Goal: Task Accomplishment & Management: Manage account settings

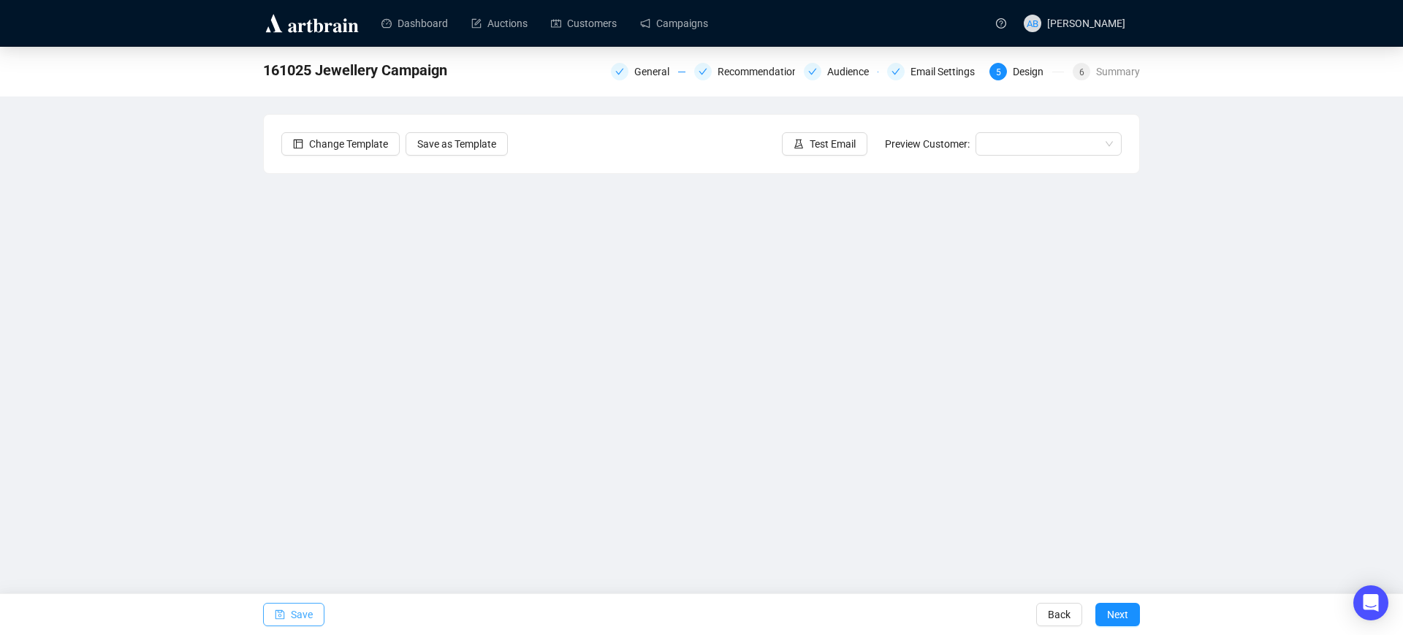
drag, startPoint x: 295, startPoint y: 611, endPoint x: 309, endPoint y: 606, distance: 14.6
click at [295, 611] on span "Save" at bounding box center [302, 614] width 22 height 41
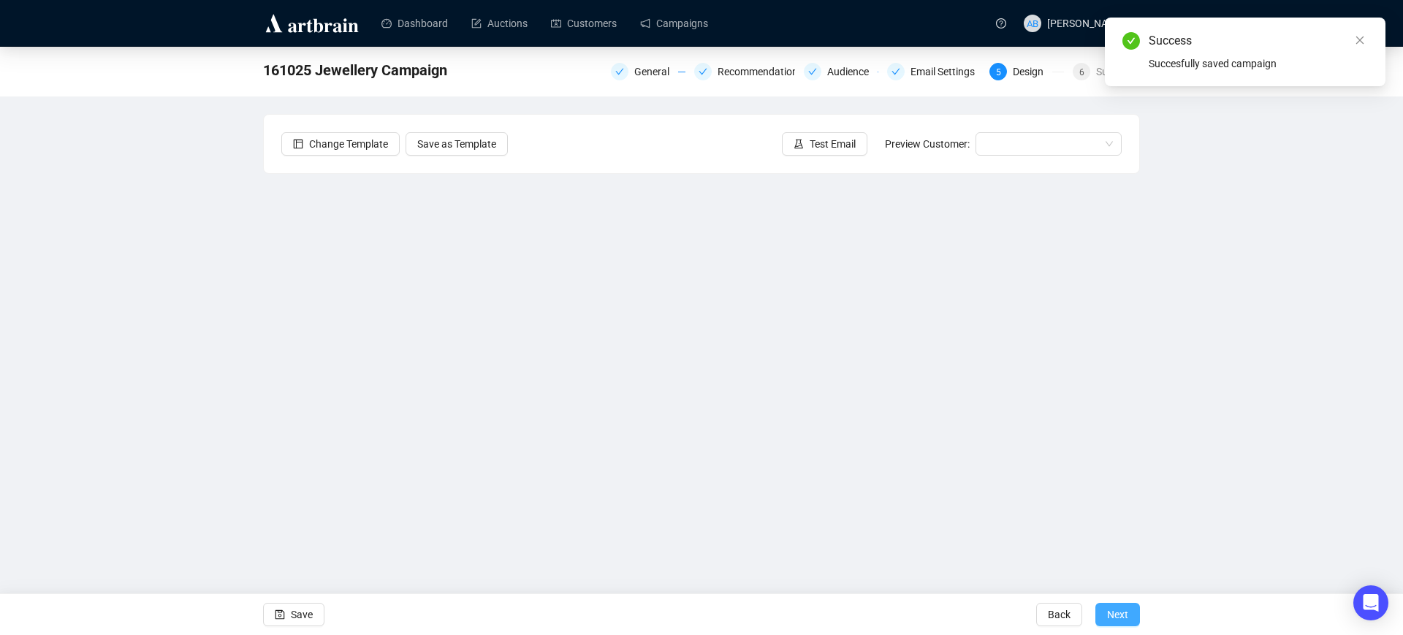
click at [1114, 612] on span "Next" at bounding box center [1117, 614] width 21 height 41
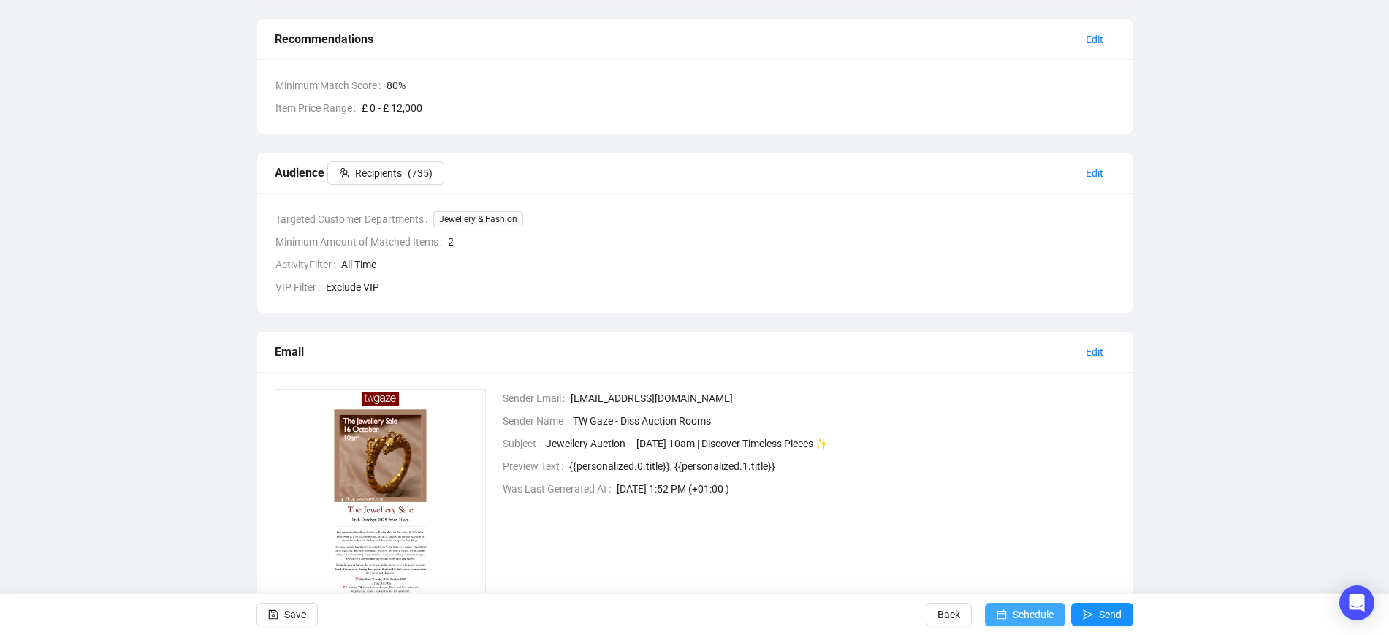
scroll to position [186, 0]
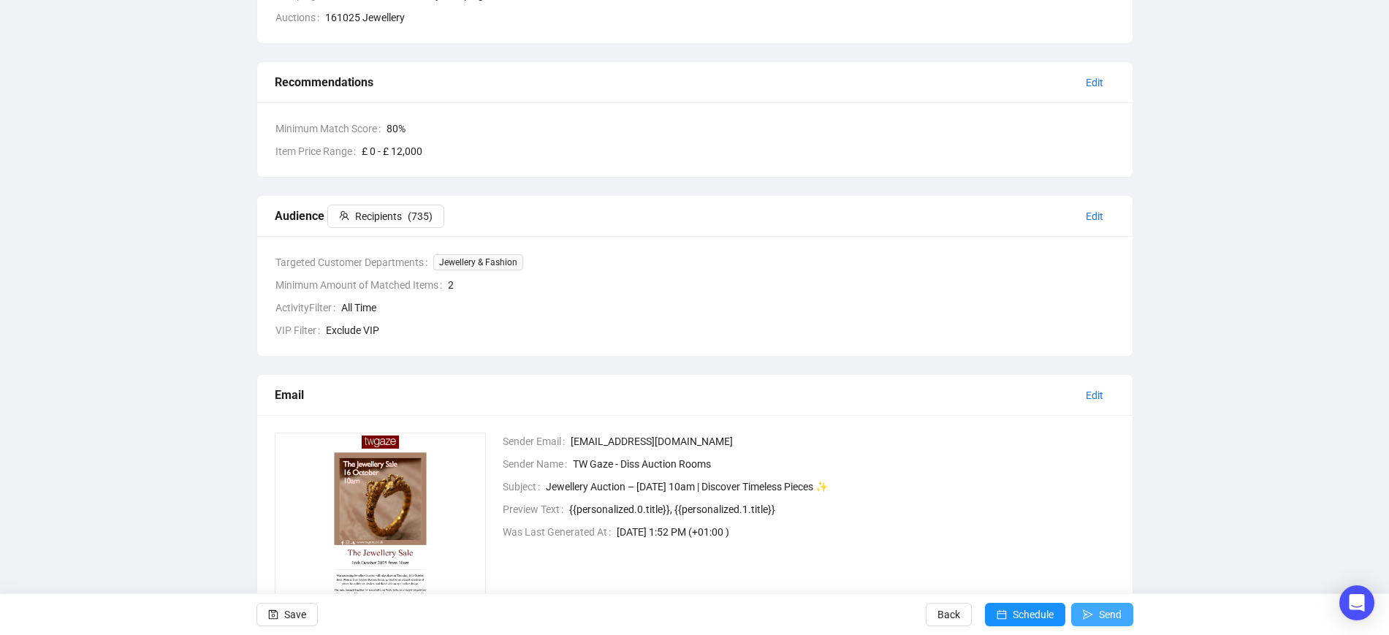
click at [1083, 613] on icon "send" at bounding box center [1088, 614] width 10 height 10
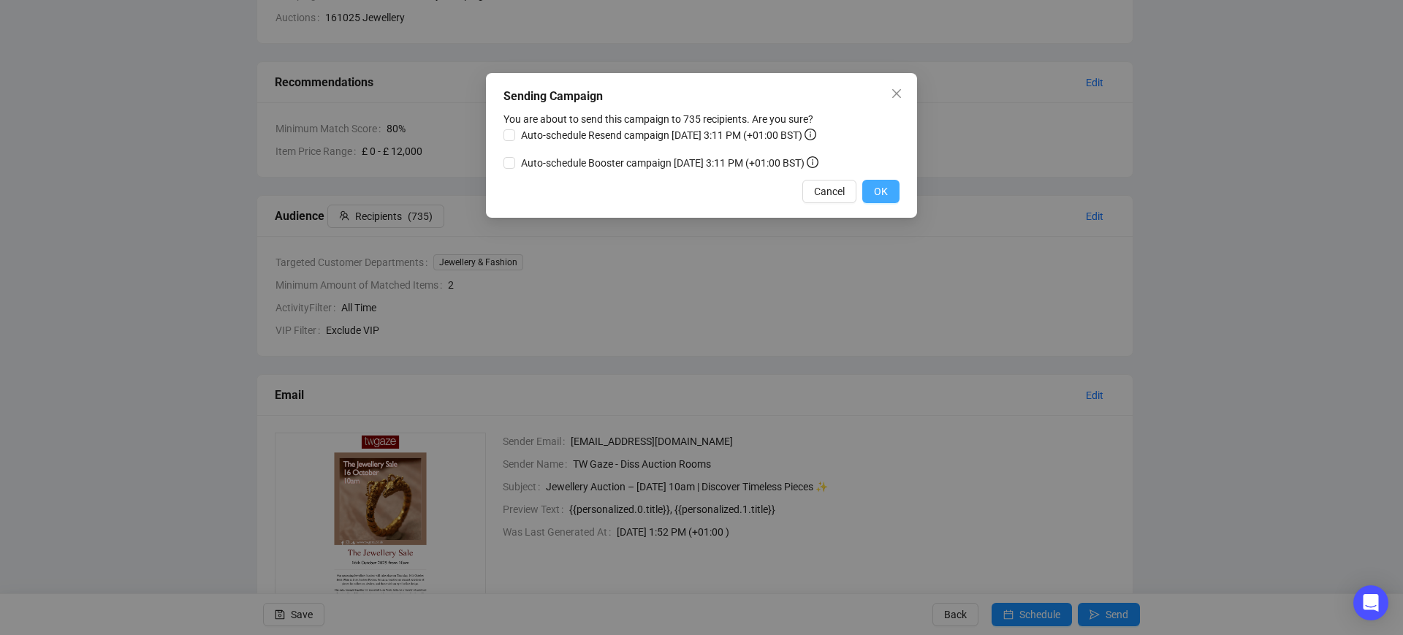
click at [880, 187] on span "OK" at bounding box center [881, 191] width 14 height 16
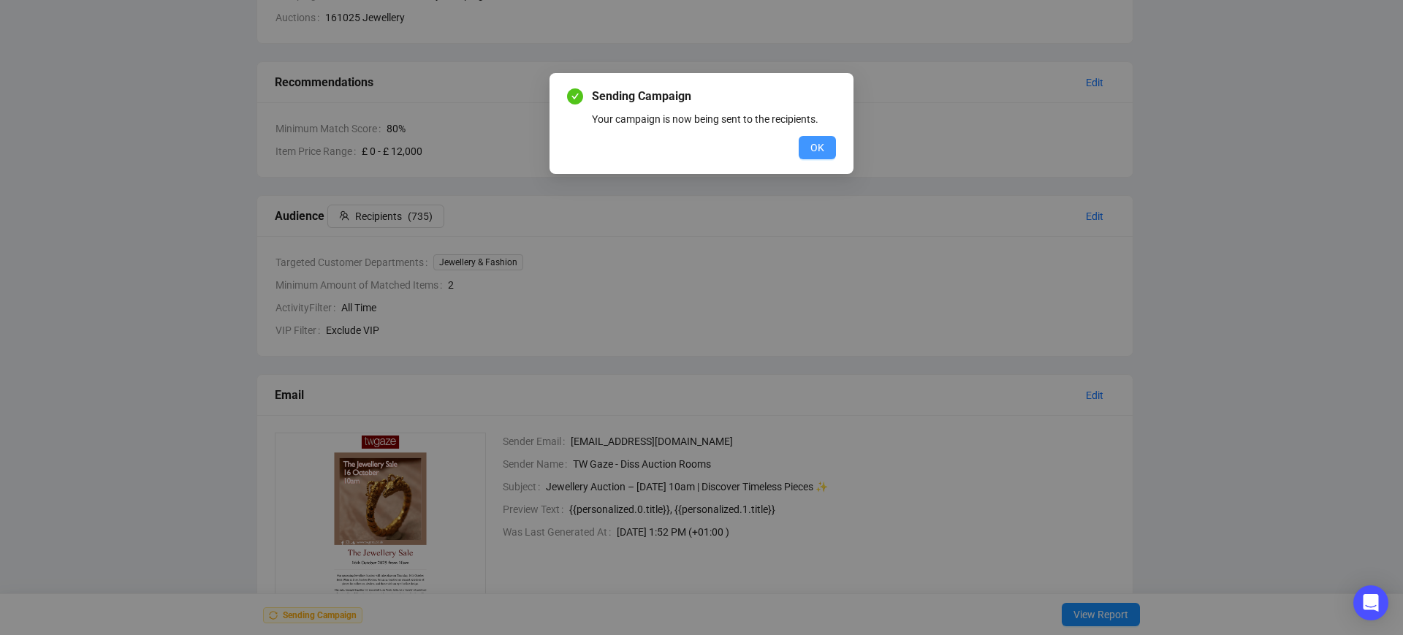
click at [818, 151] on span "OK" at bounding box center [817, 148] width 14 height 16
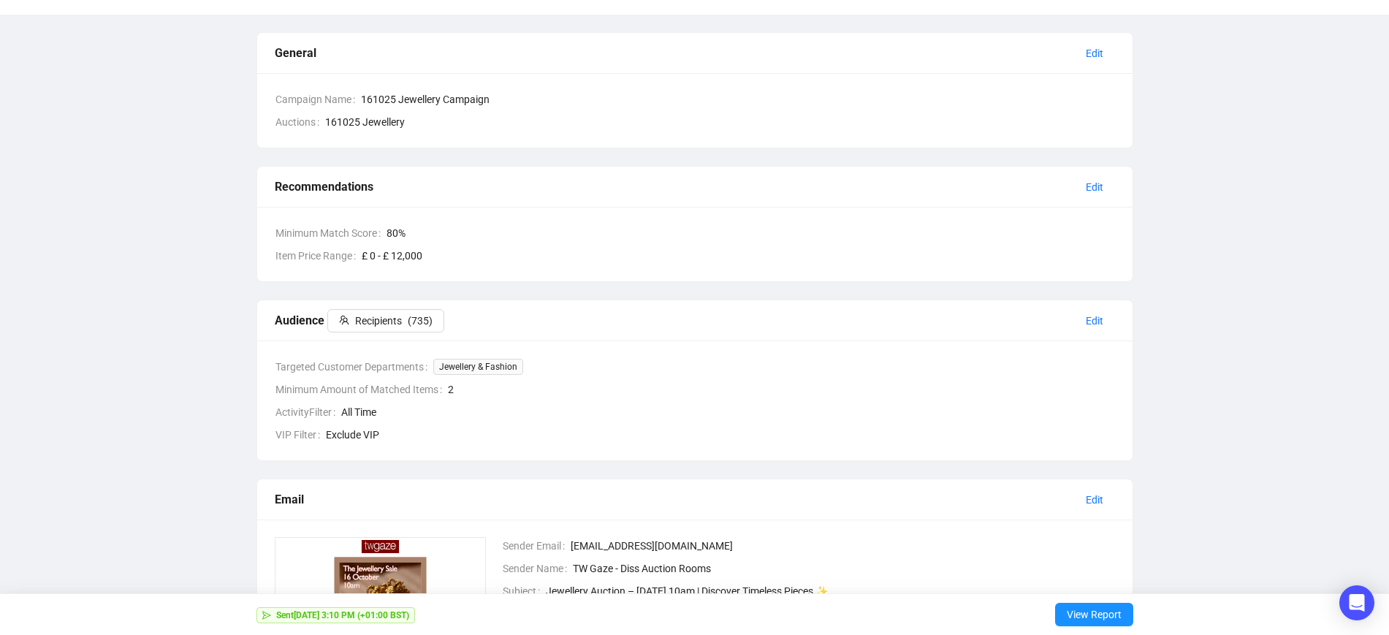
scroll to position [0, 0]
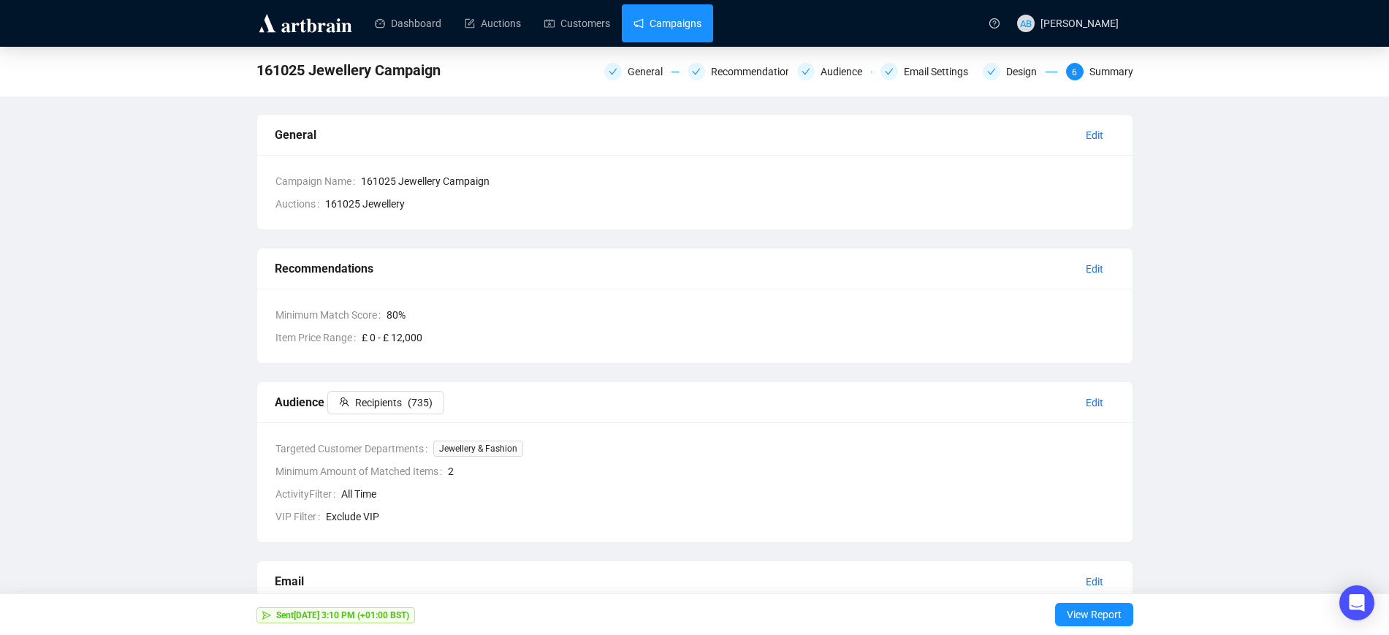
click at [660, 13] on link "Campaigns" at bounding box center [667, 23] width 68 height 38
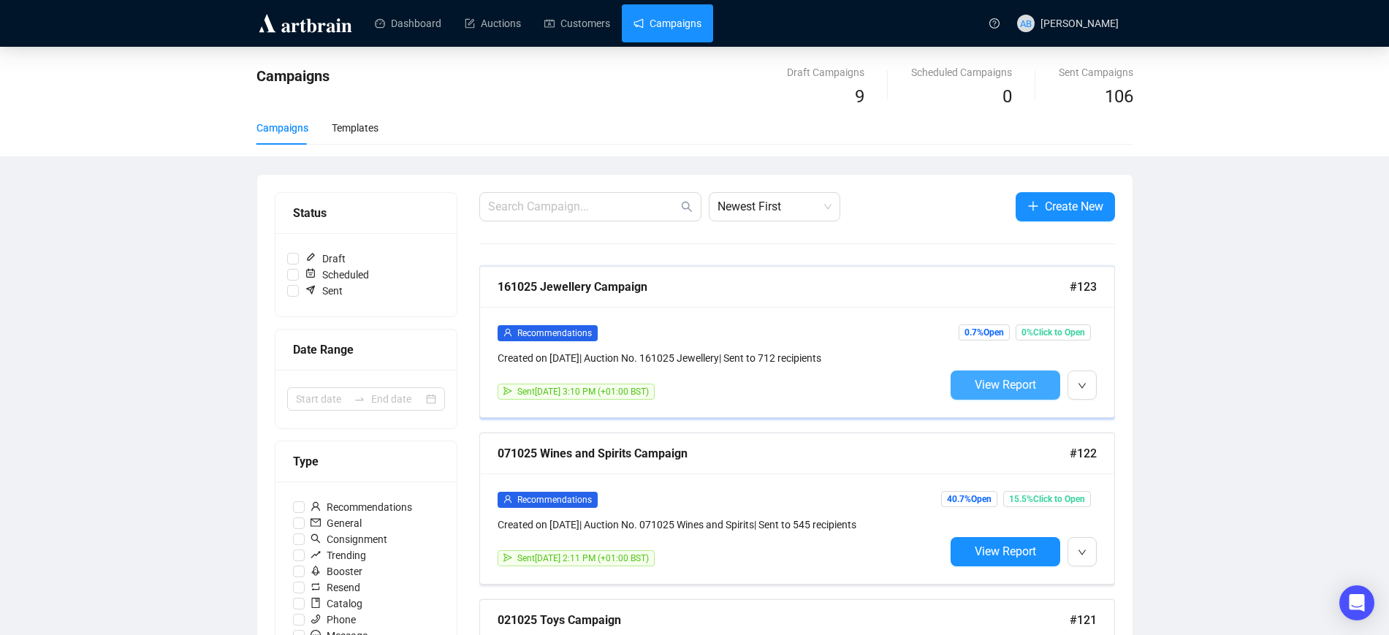
click at [975, 384] on span "View Report" at bounding box center [1005, 385] width 61 height 14
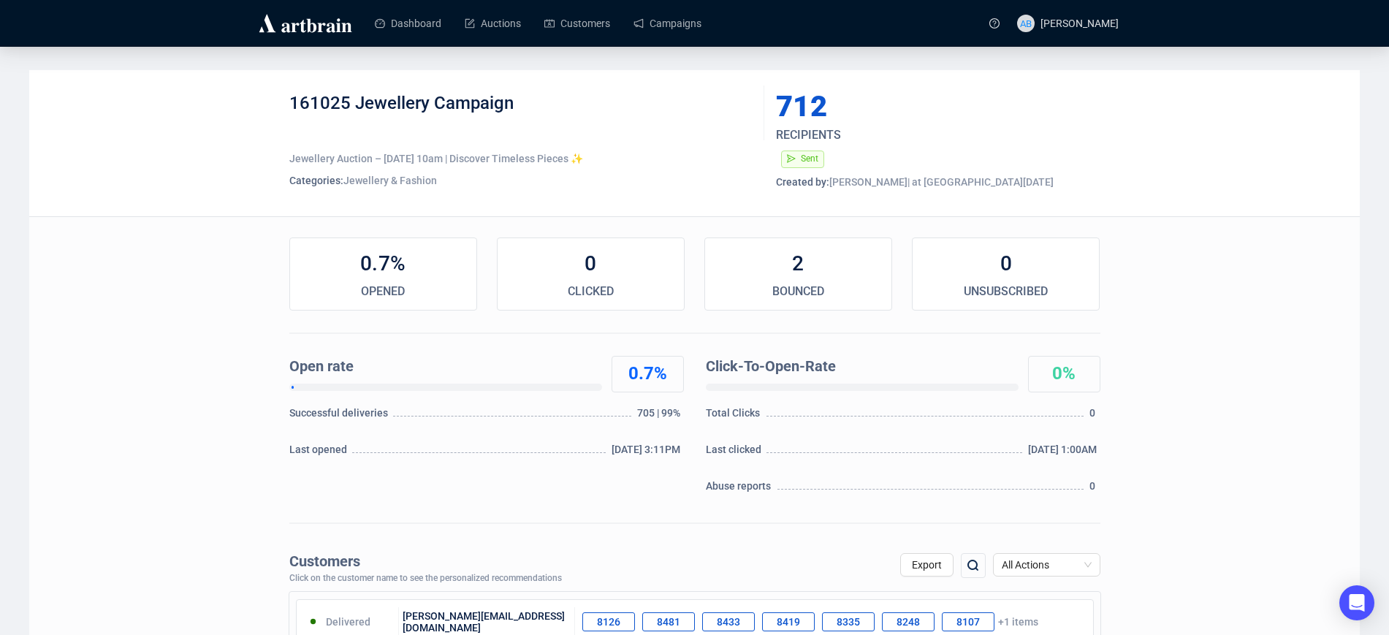
click at [391, 266] on div "0.7%" at bounding box center [383, 263] width 186 height 29
click at [372, 297] on div "OPENED" at bounding box center [383, 292] width 186 height 18
click at [673, 25] on link "Campaigns" at bounding box center [667, 23] width 68 height 38
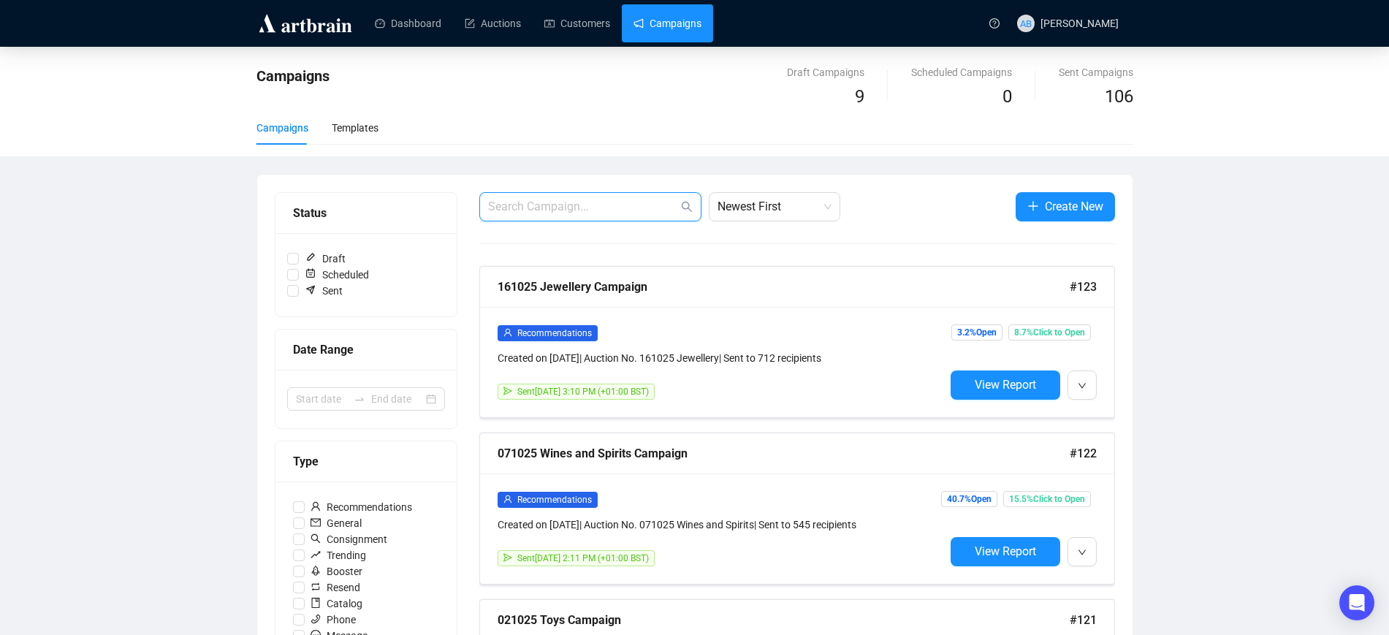
drag, startPoint x: 620, startPoint y: 210, endPoint x: 636, endPoint y: 194, distance: 22.2
click at [620, 210] on input "text" at bounding box center [583, 207] width 190 height 18
type input "auto"
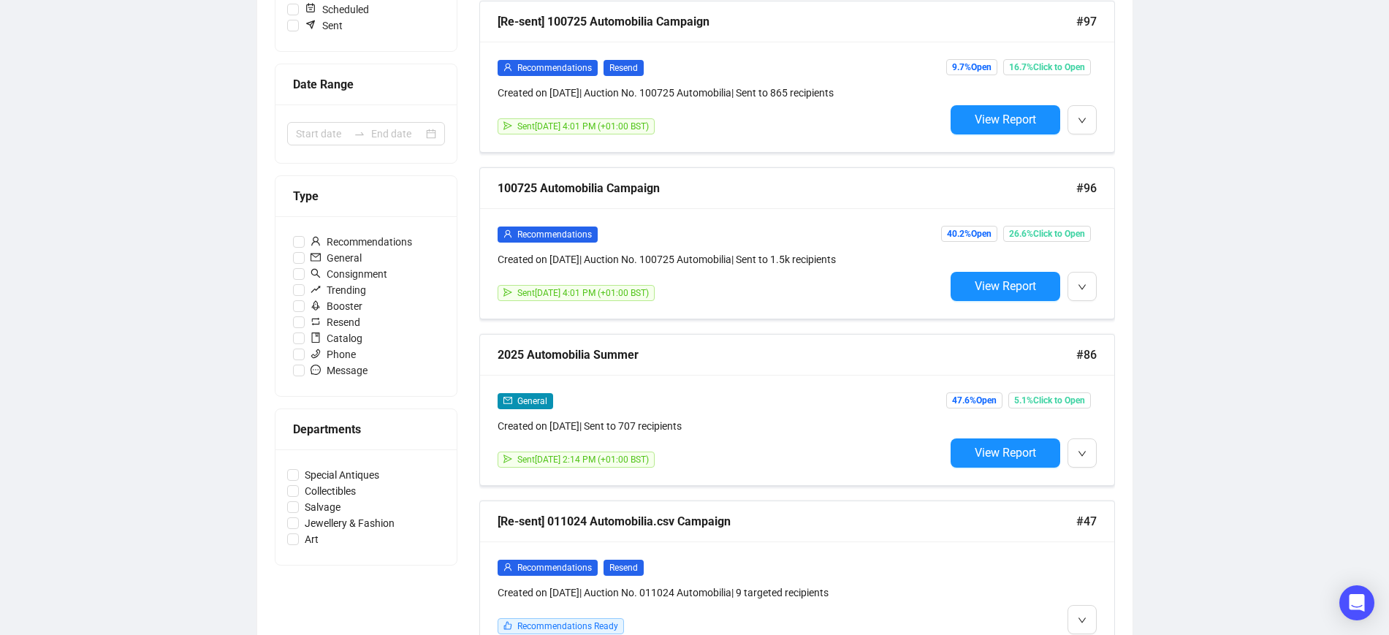
scroll to position [274, 0]
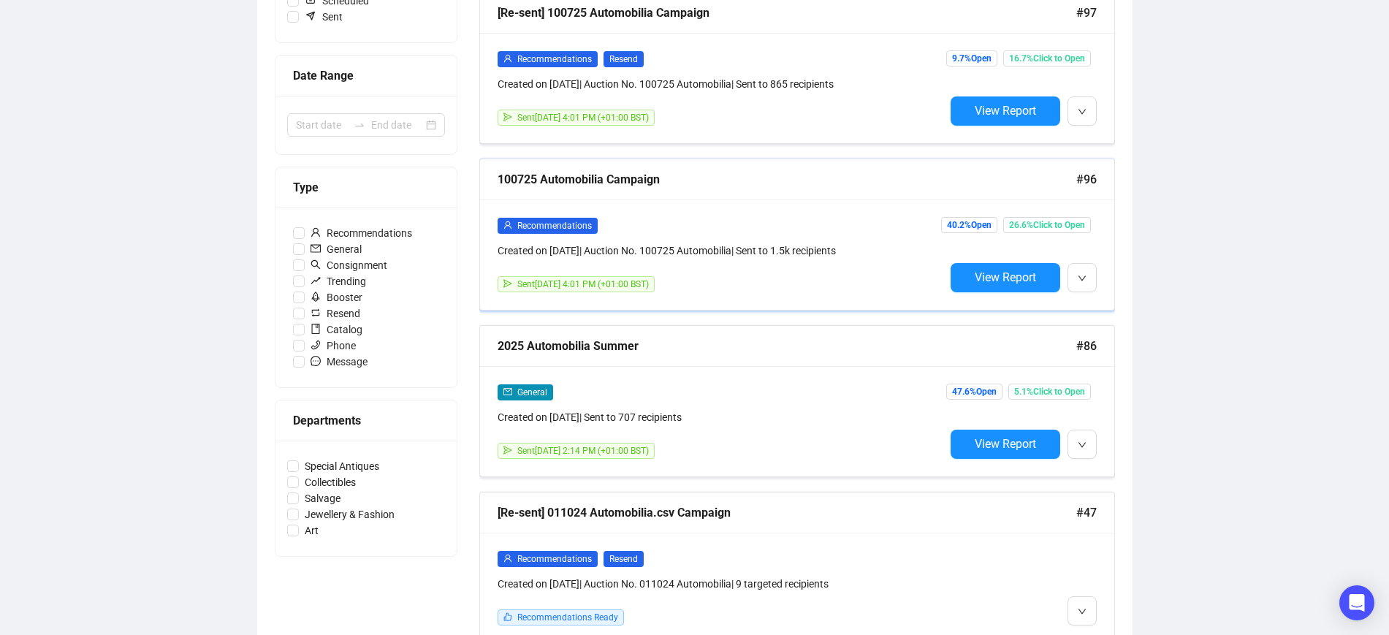
click at [626, 180] on div "100725 Automobilia Campaign" at bounding box center [787, 179] width 579 height 18
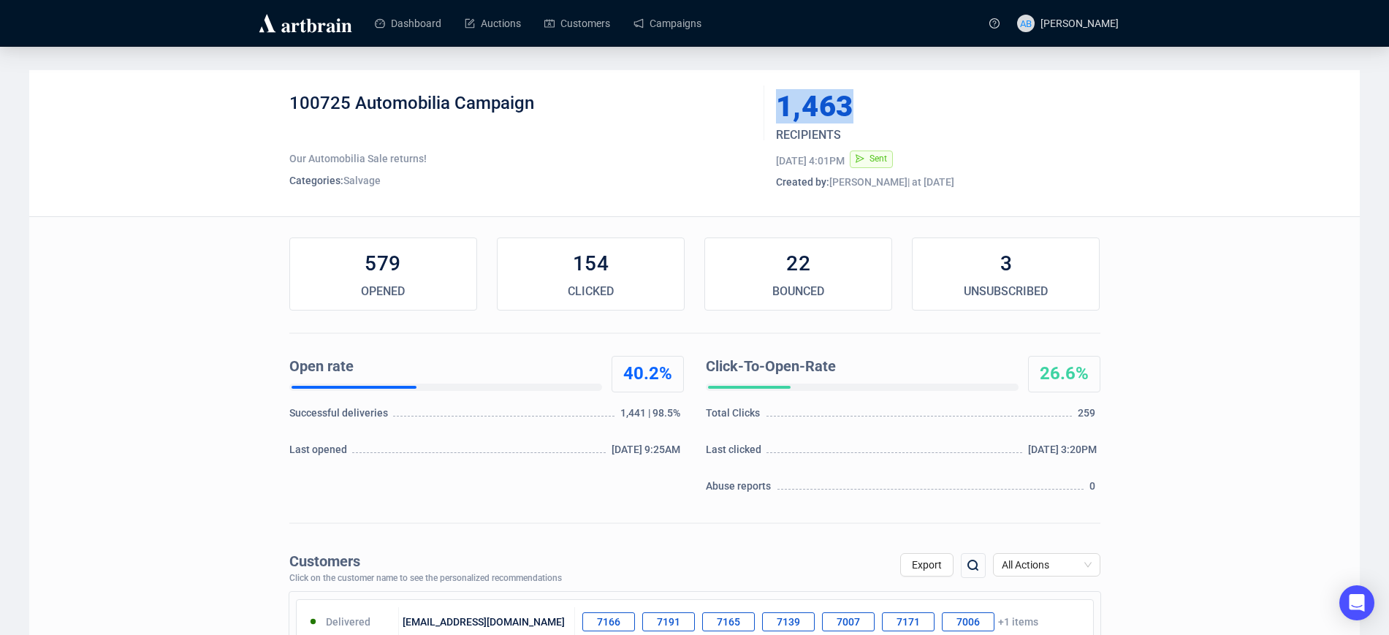
drag, startPoint x: 783, startPoint y: 108, endPoint x: 850, endPoint y: 108, distance: 66.5
click at [850, 108] on div "1,463" at bounding box center [904, 106] width 256 height 29
click at [864, 121] on div "1,463 RECIPIENTS [DATE] 4:01PM Sent Created by: [PERSON_NAME] | at [DATE]" at bounding box center [938, 143] width 324 height 102
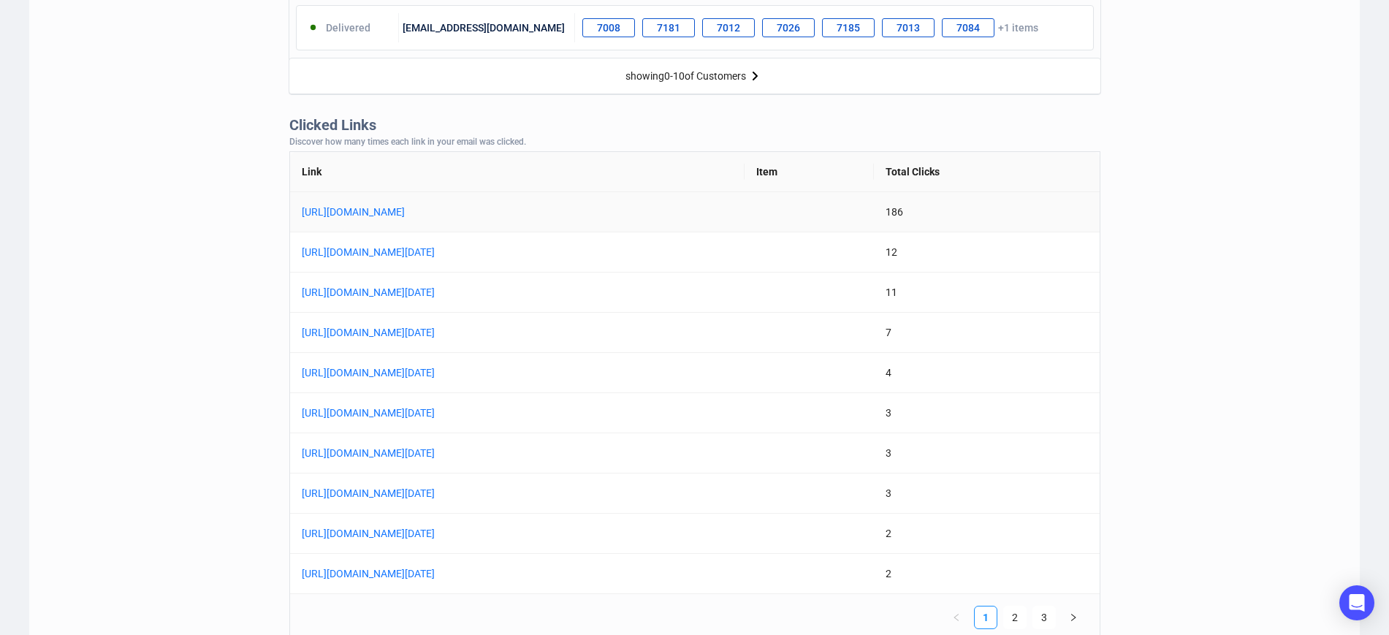
scroll to position [1127, 0]
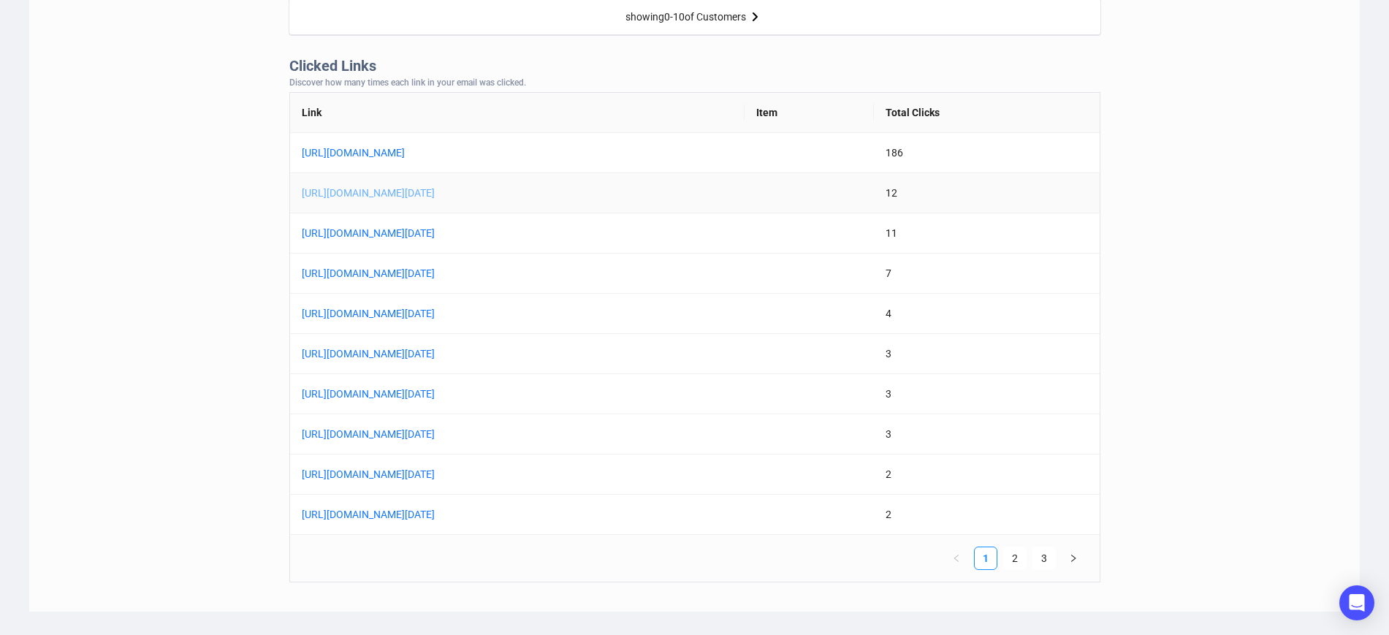
click at [609, 194] on link "[URL][DOMAIN_NAME][DATE]" at bounding box center [484, 193] width 365 height 16
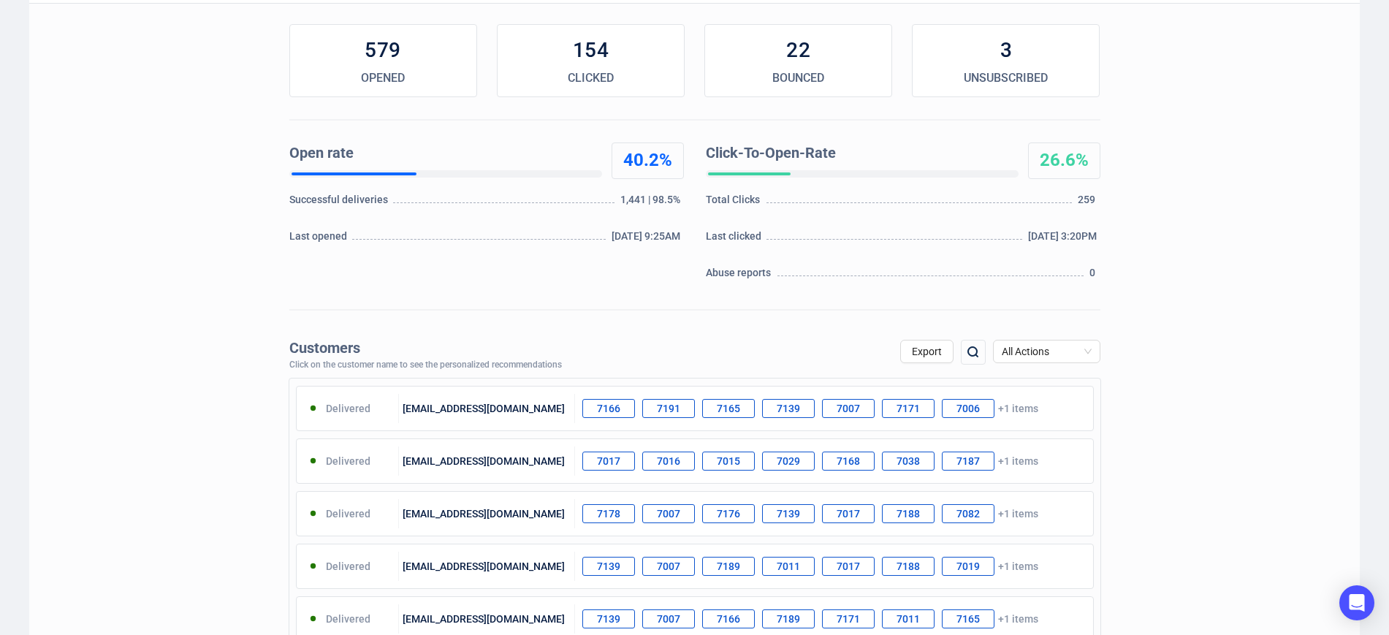
scroll to position [0, 0]
